Goal: Information Seeking & Learning: Find specific fact

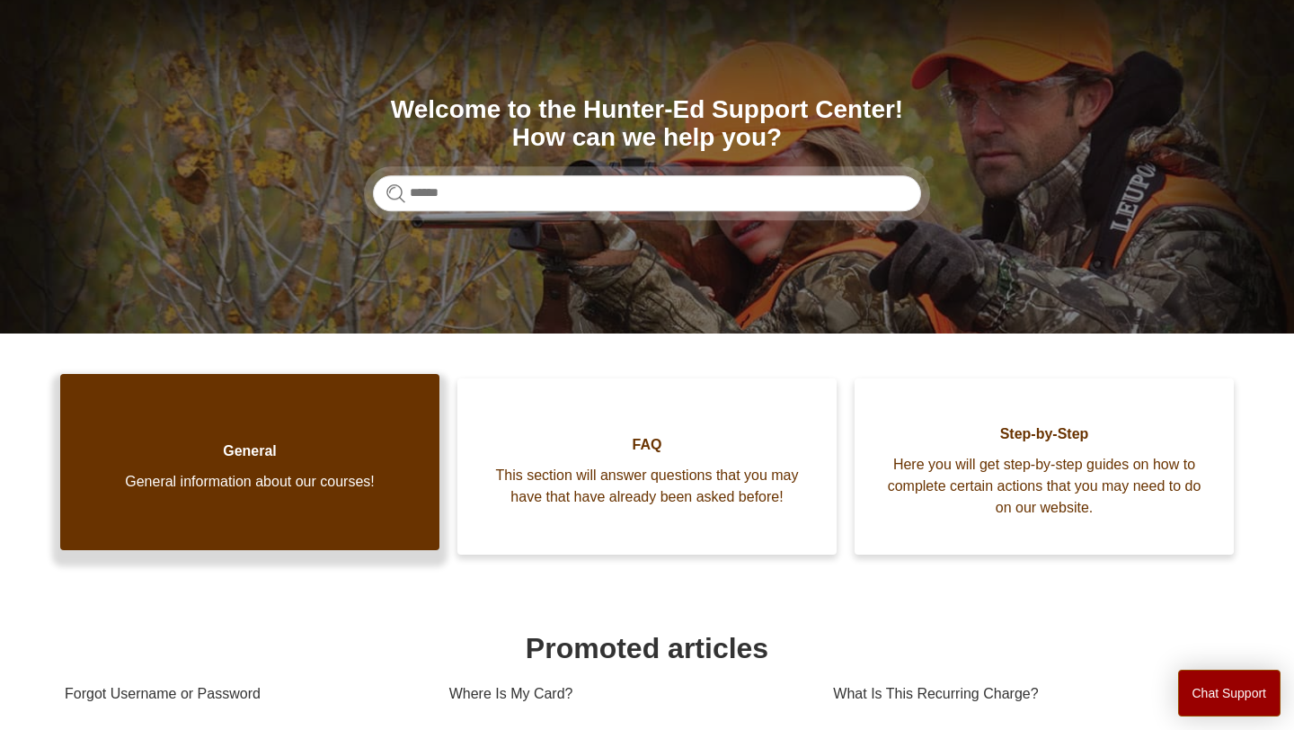
scroll to position [153, 0]
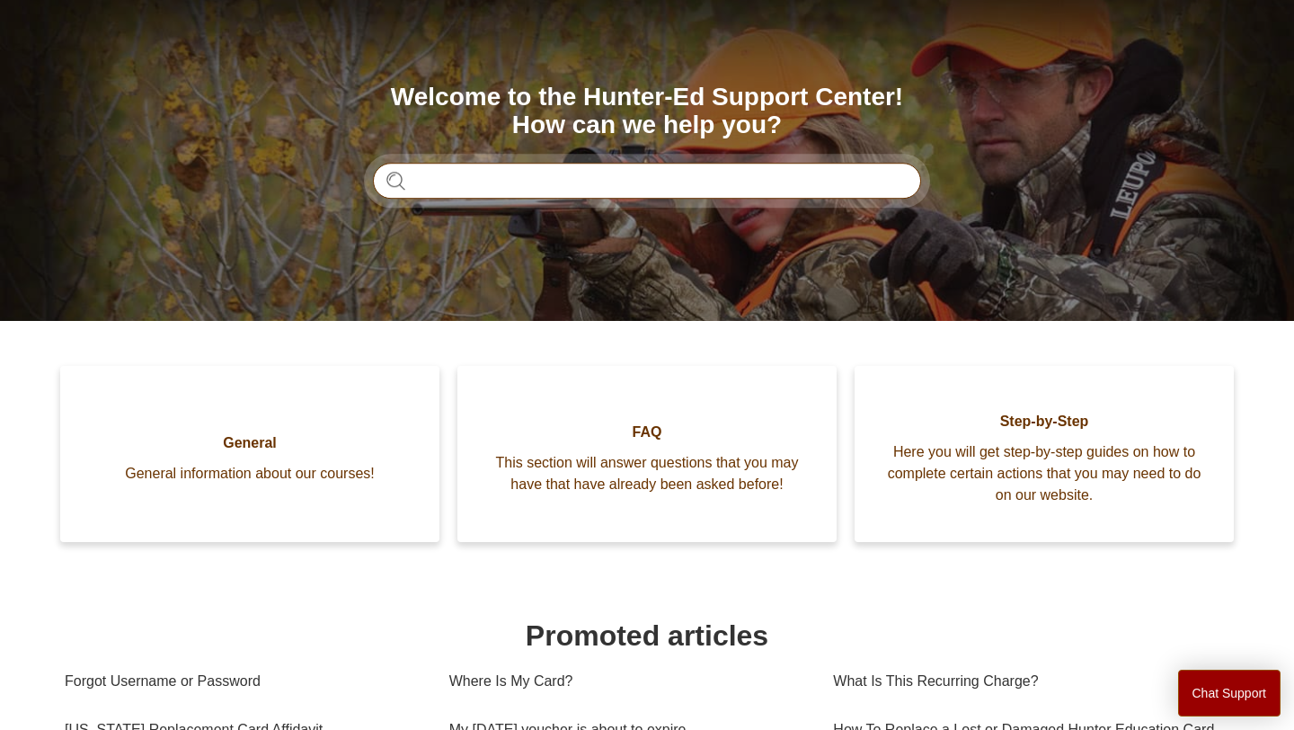
click at [493, 173] on input "Search" at bounding box center [647, 181] width 548 height 36
type input "********"
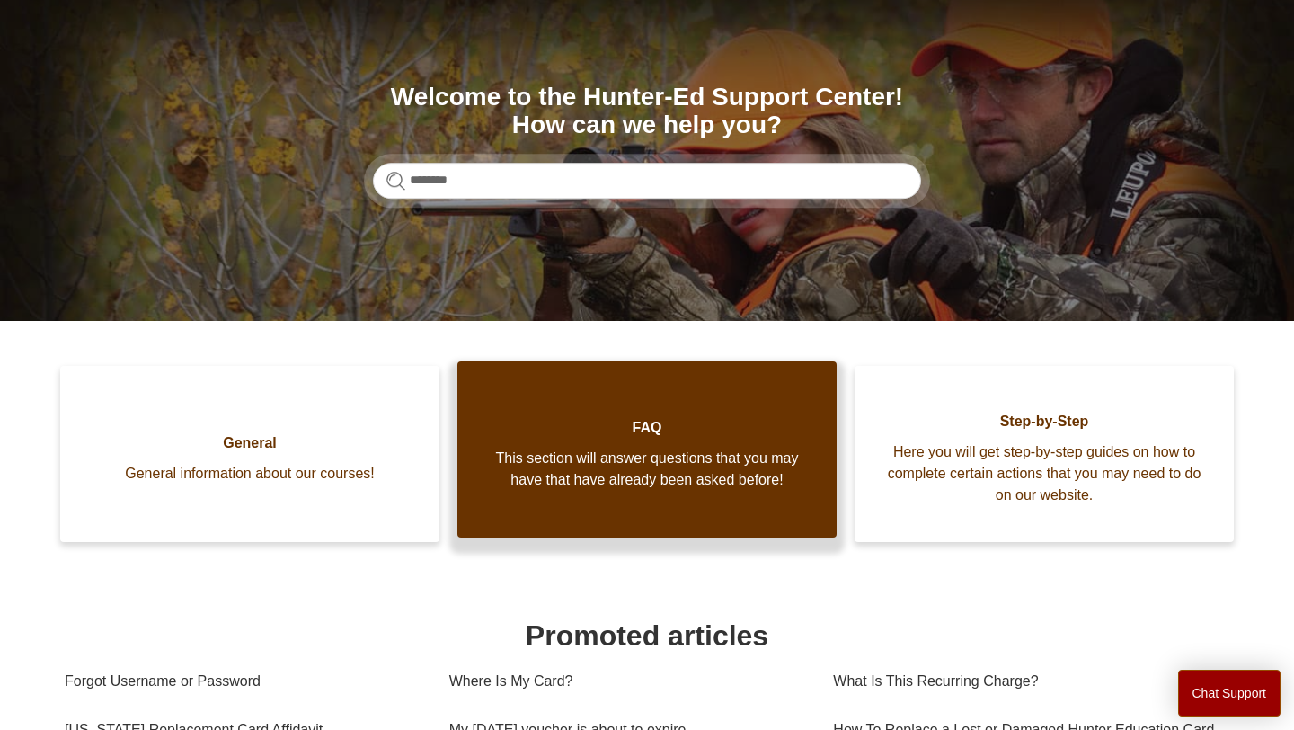
click at [746, 432] on span "FAQ" at bounding box center [647, 428] width 325 height 22
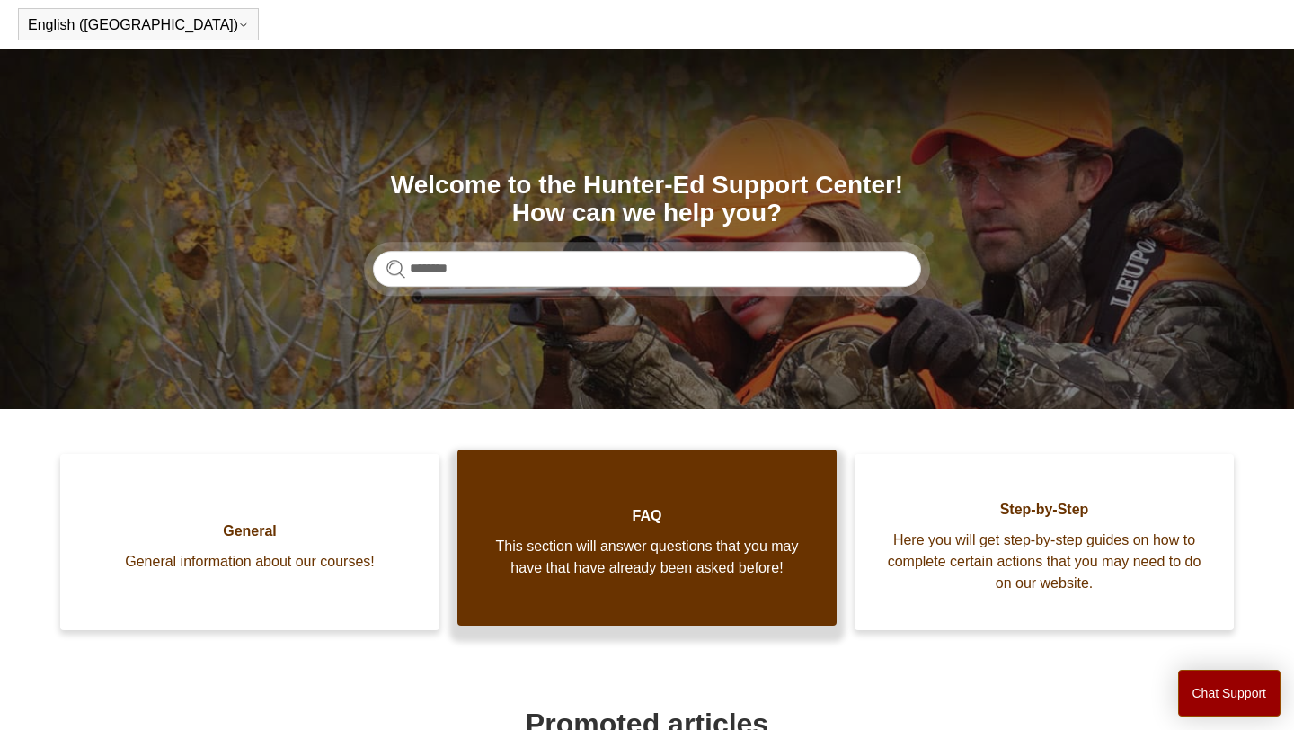
scroll to position [0, 0]
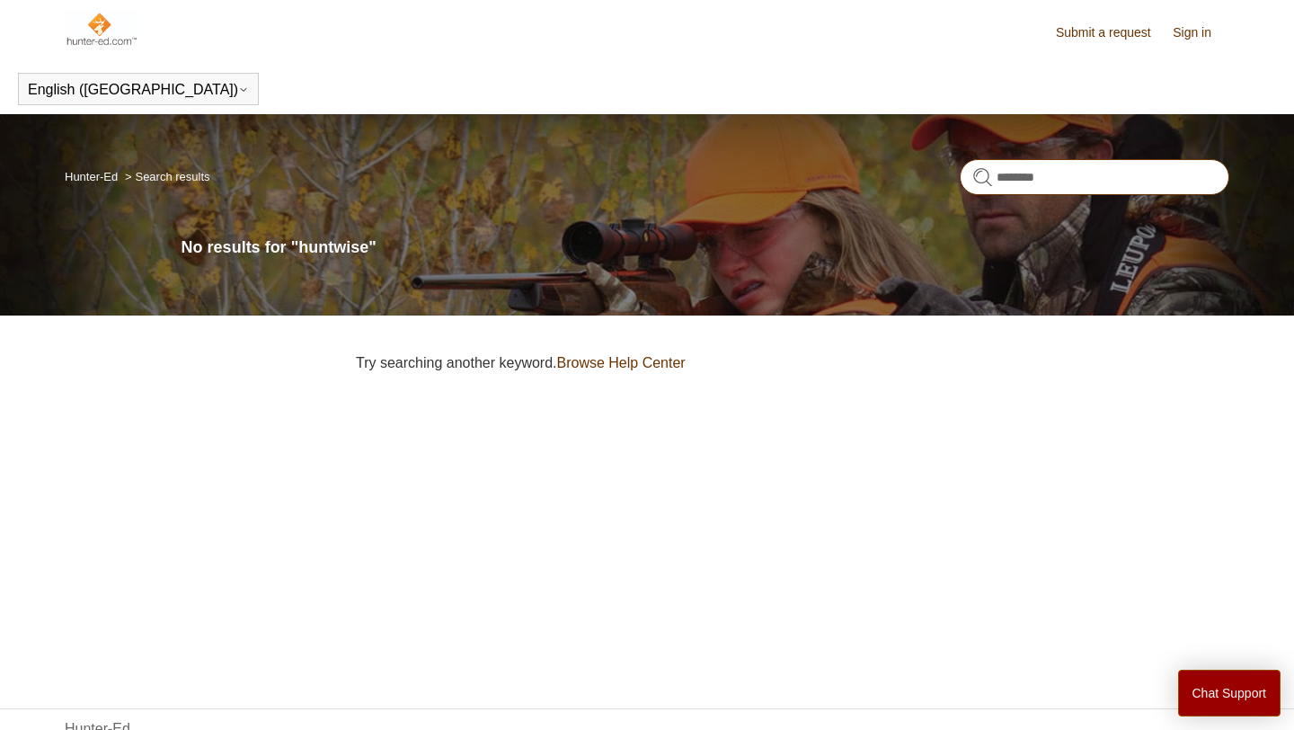
click at [1054, 165] on input "********" at bounding box center [1095, 177] width 270 height 36
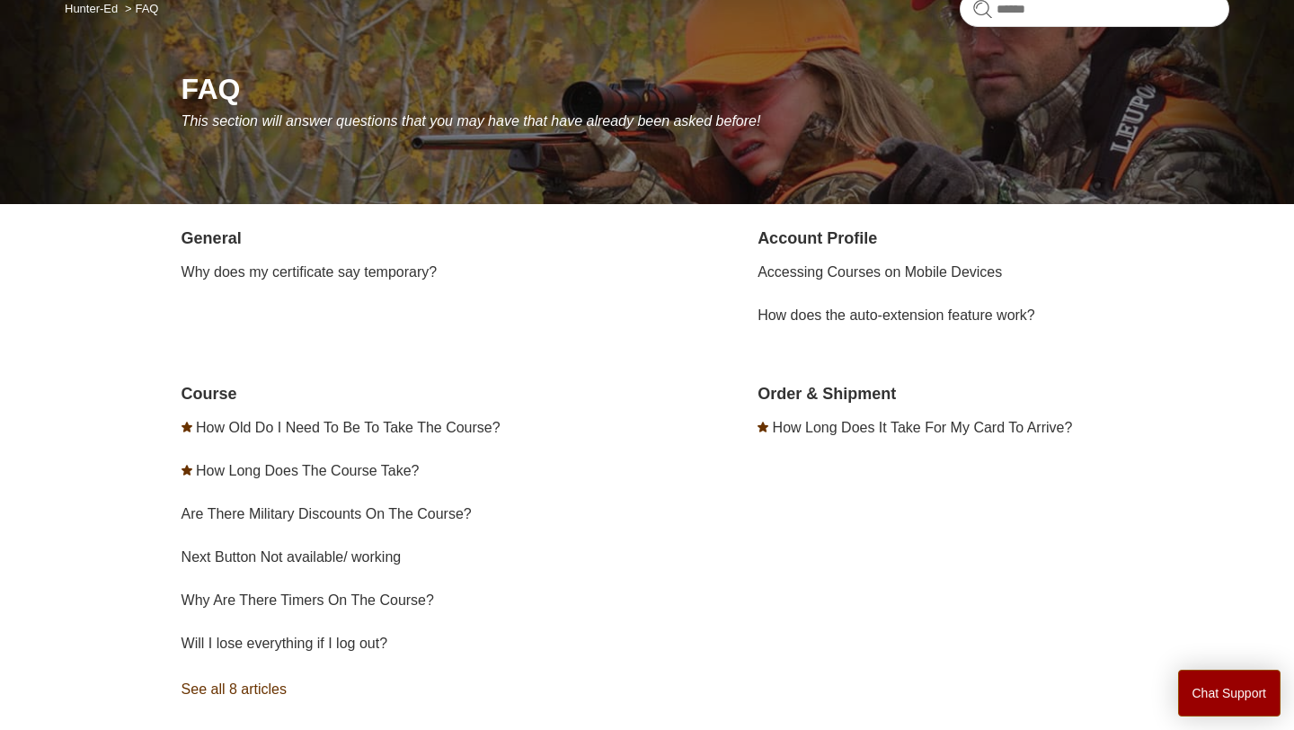
scroll to position [172, 0]
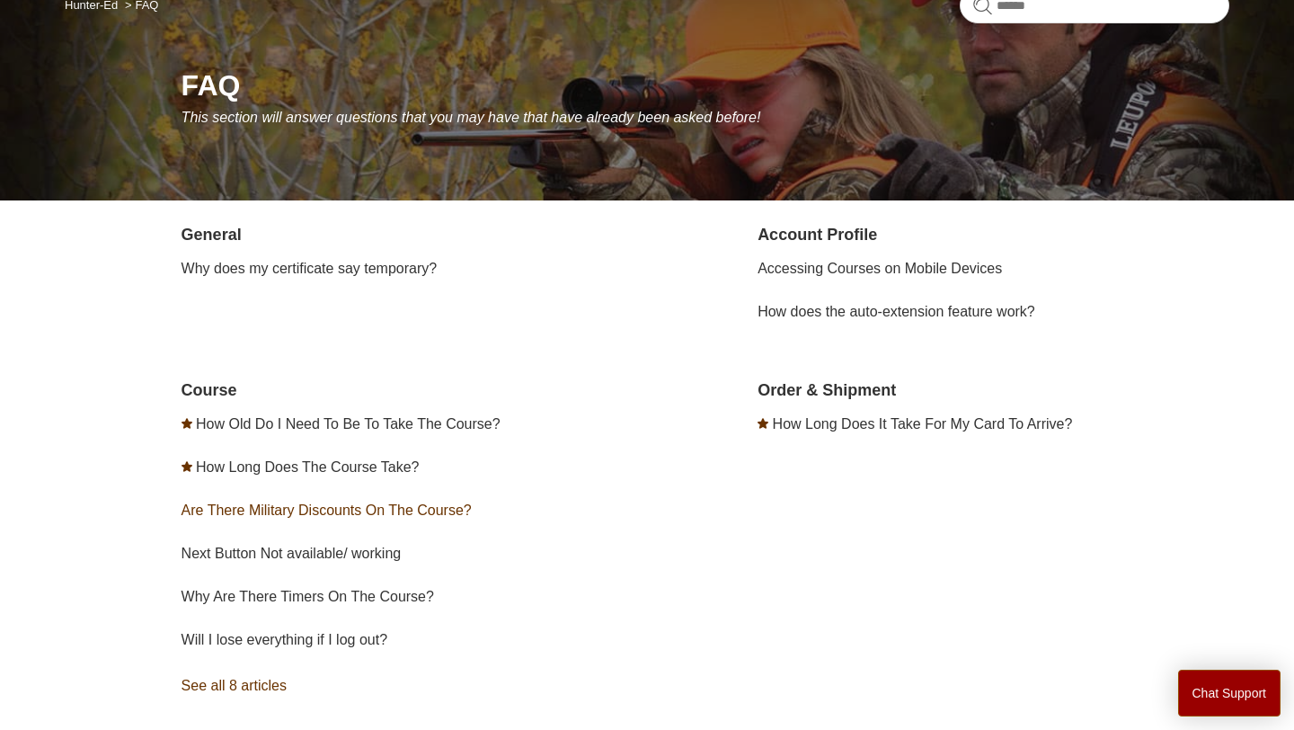
click at [387, 511] on link "Are There Military Discounts On The Course?" at bounding box center [327, 509] width 290 height 15
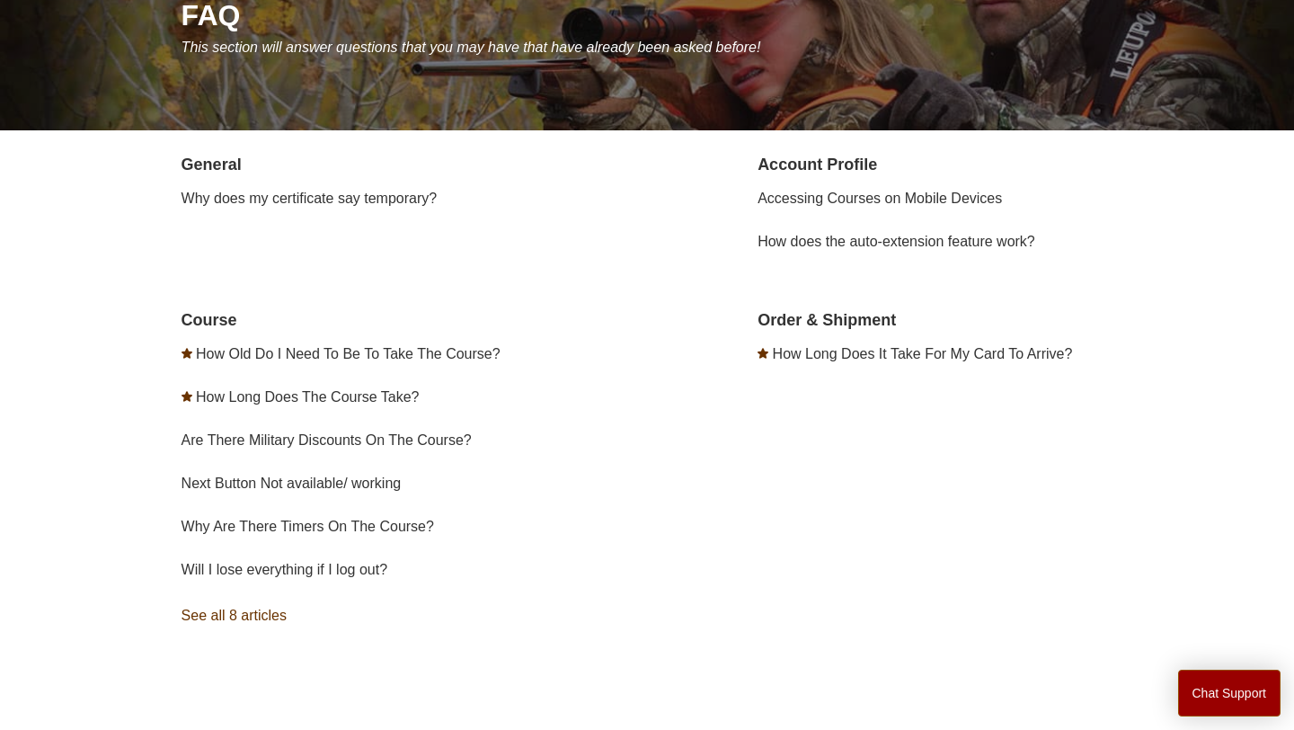
scroll to position [240, 0]
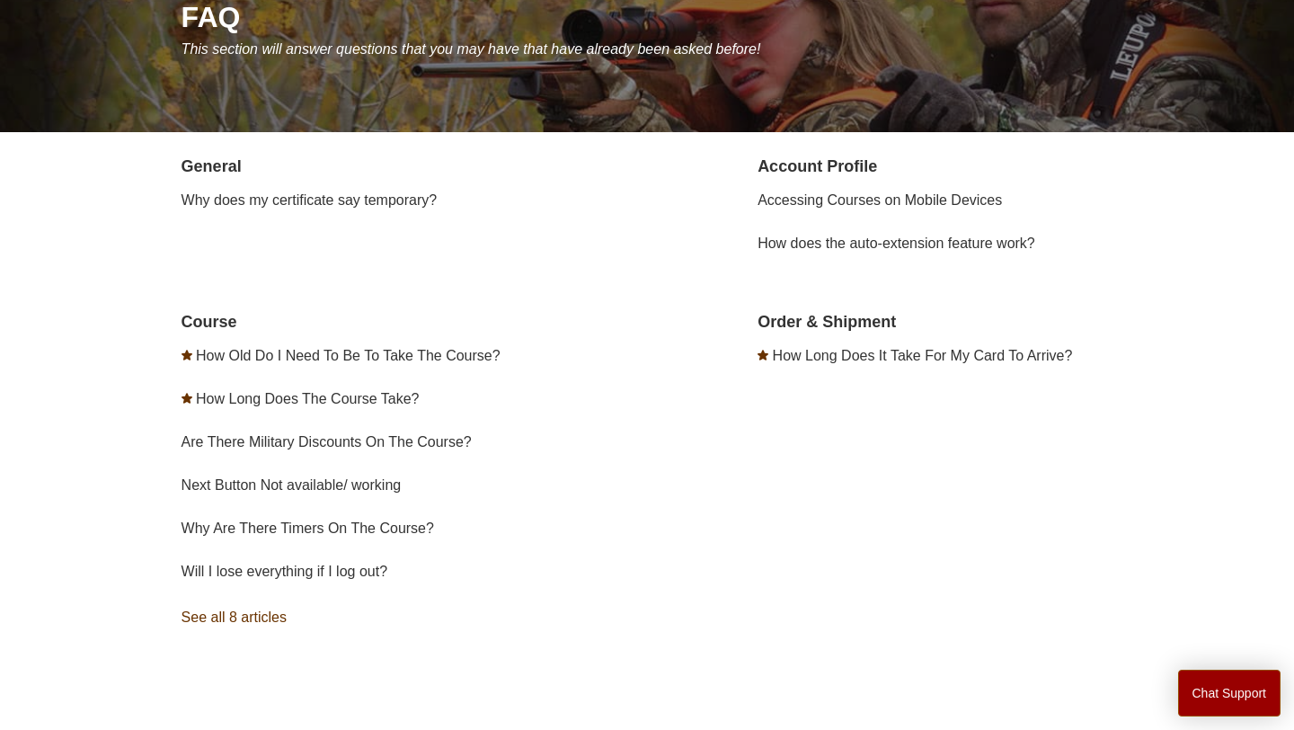
click at [204, 625] on link "See all 8 articles" at bounding box center [418, 617] width 472 height 49
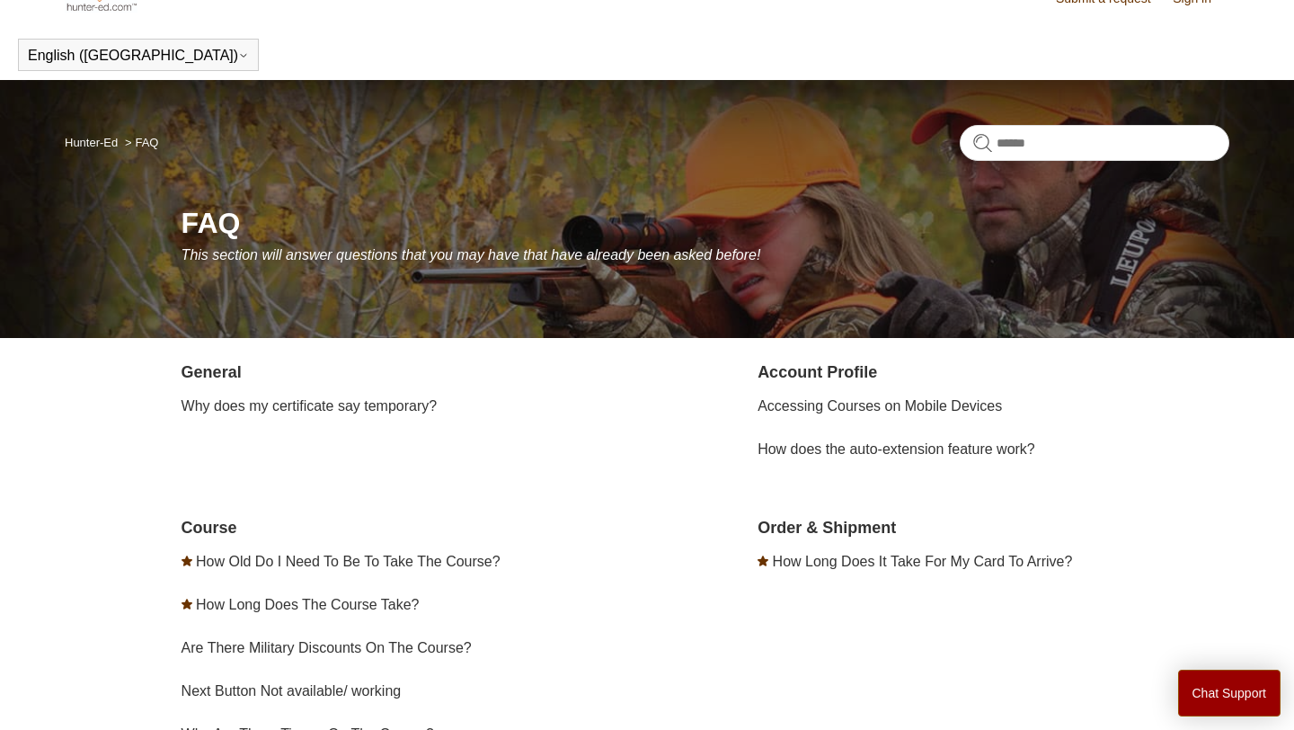
scroll to position [0, 0]
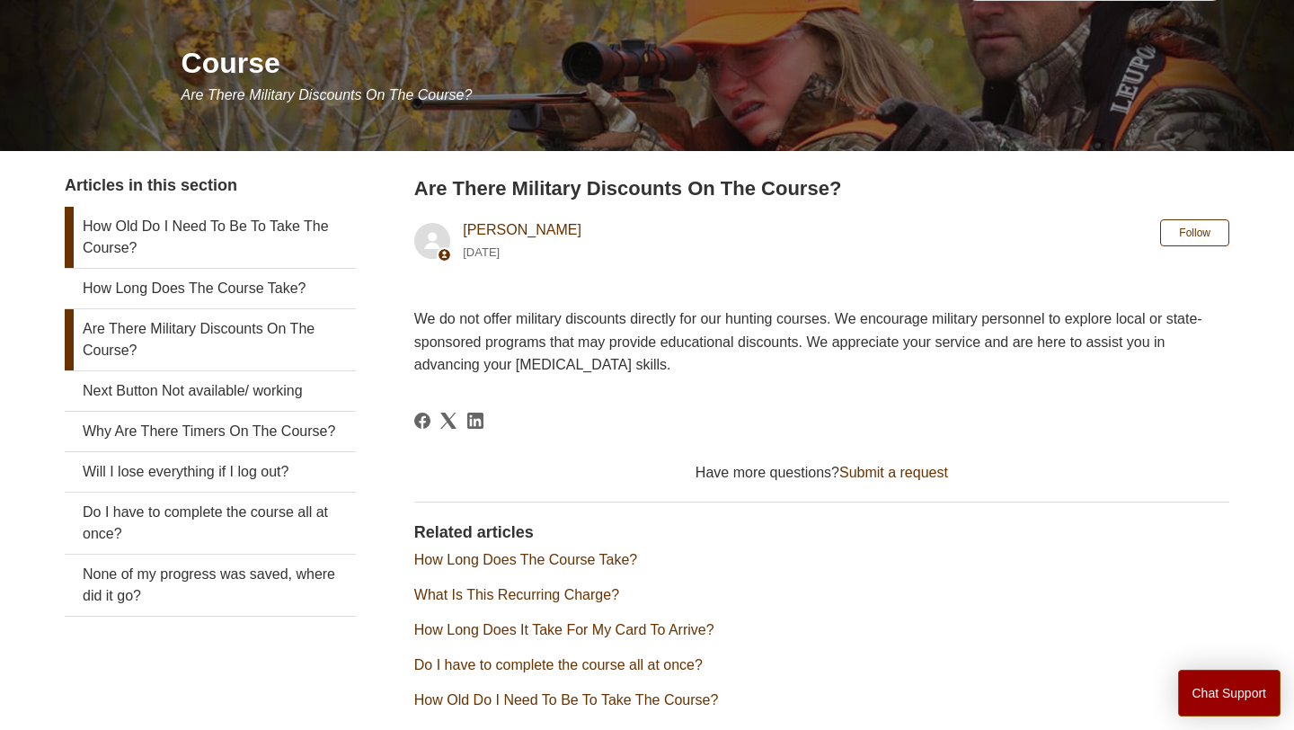
scroll to position [196, 0]
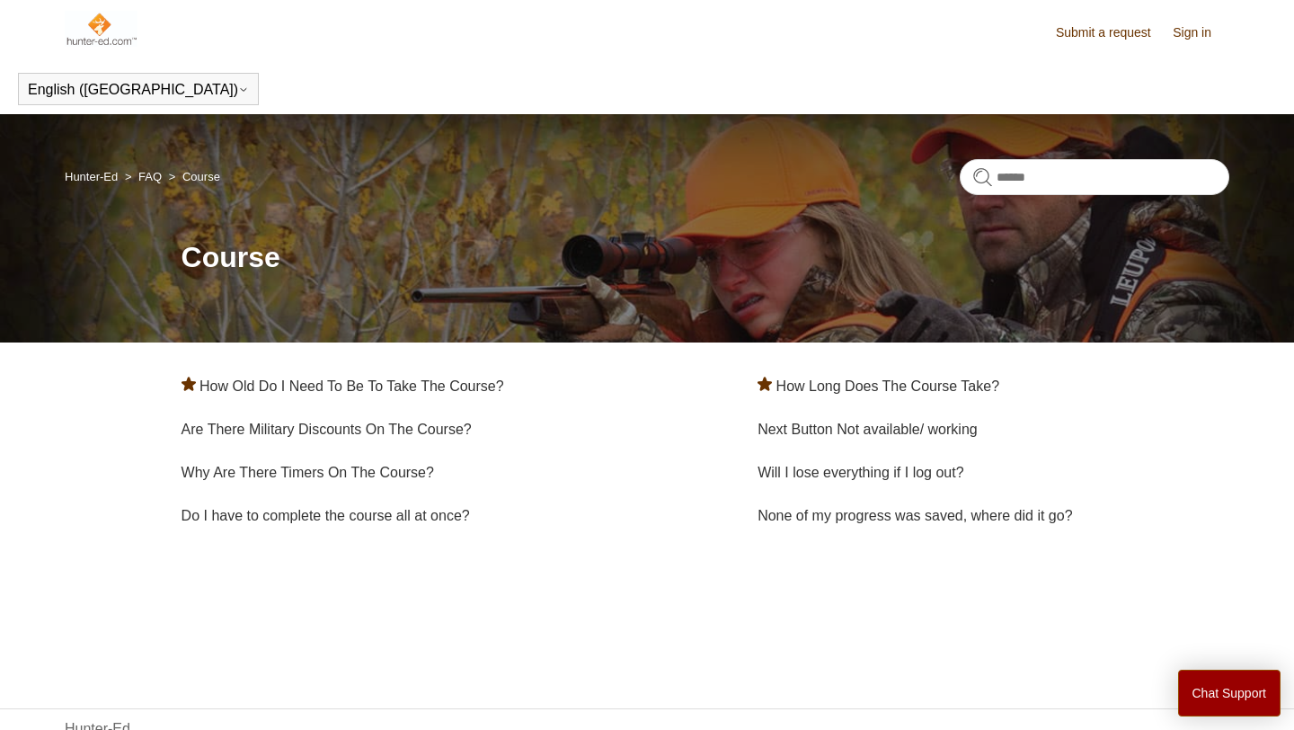
scroll to position [53, 0]
